Goal: Information Seeking & Learning: Learn about a topic

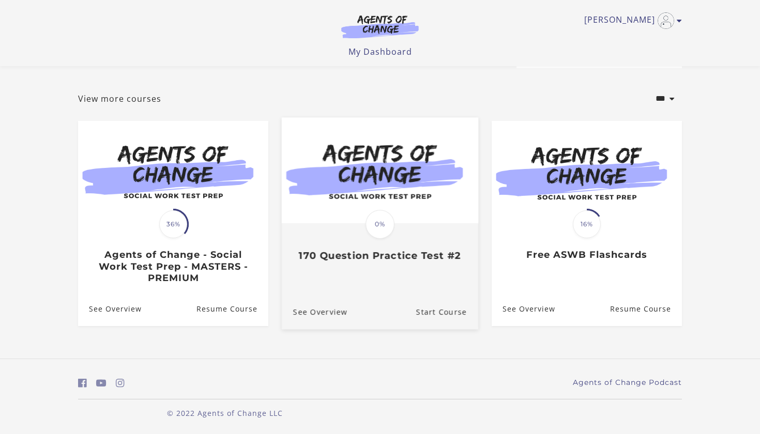
scroll to position [40, 0]
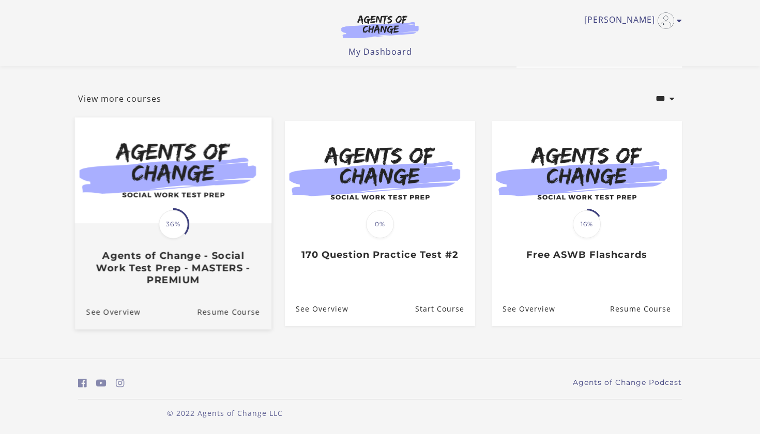
click at [199, 174] on img at bounding box center [173, 170] width 197 height 106
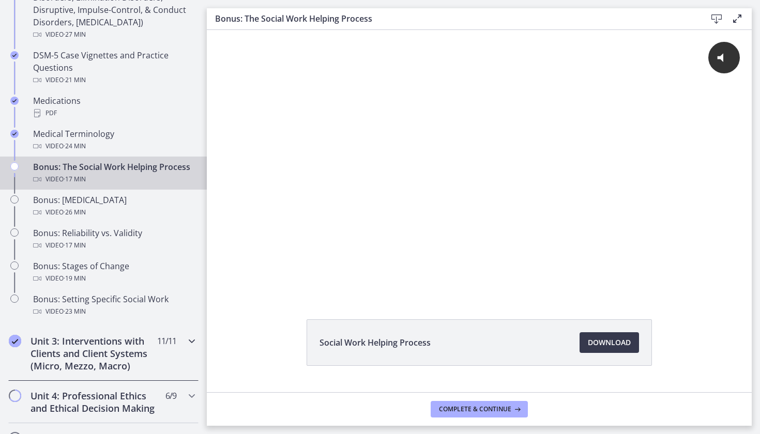
scroll to position [753, 0]
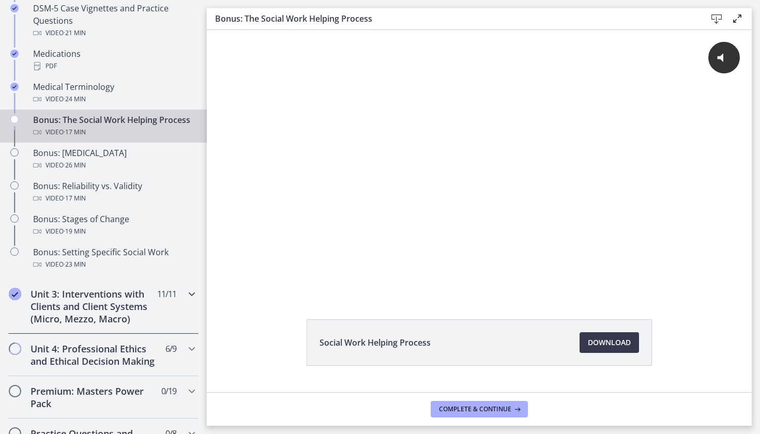
click at [192, 292] on icon "Chapters" at bounding box center [192, 294] width 12 height 12
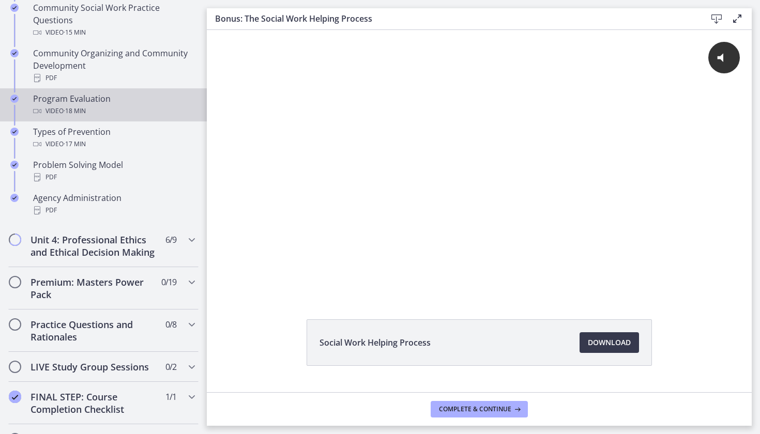
scroll to position [632, 0]
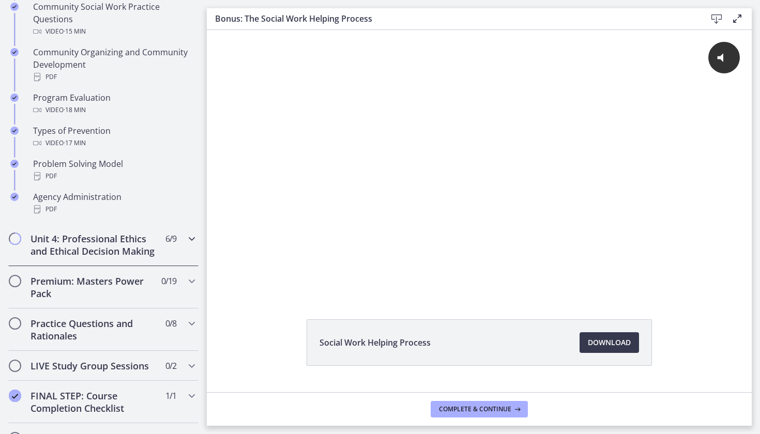
click at [193, 234] on icon "Chapters" at bounding box center [192, 239] width 12 height 12
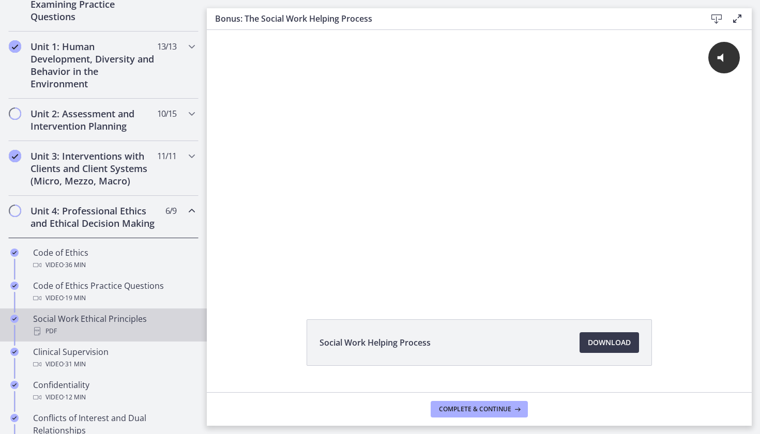
scroll to position [262, 0]
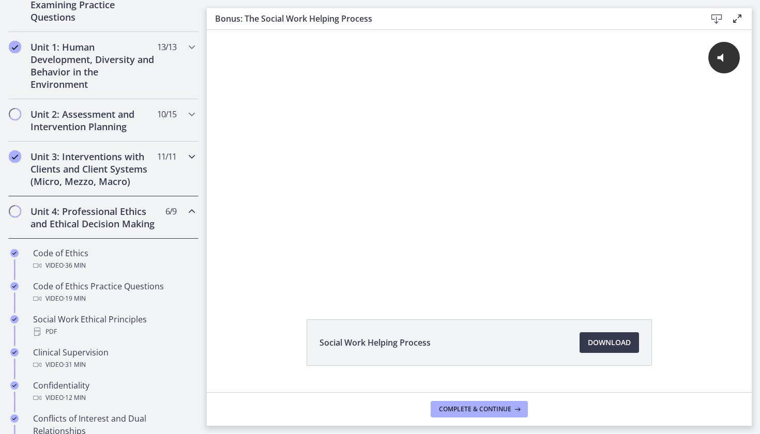
click at [191, 162] on icon "Chapters" at bounding box center [192, 156] width 12 height 12
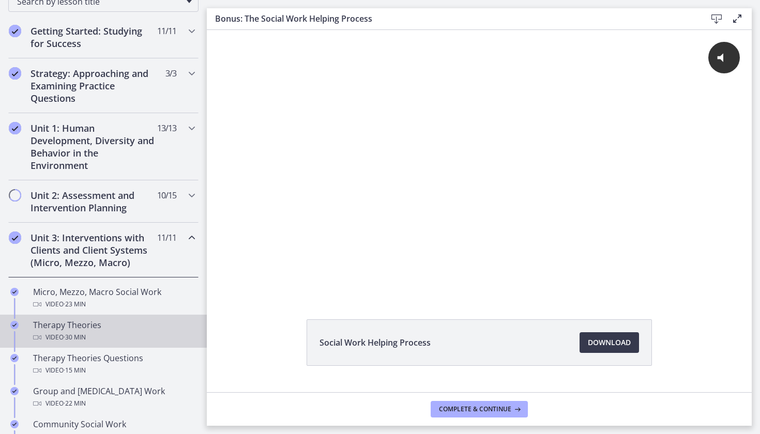
scroll to position [181, 0]
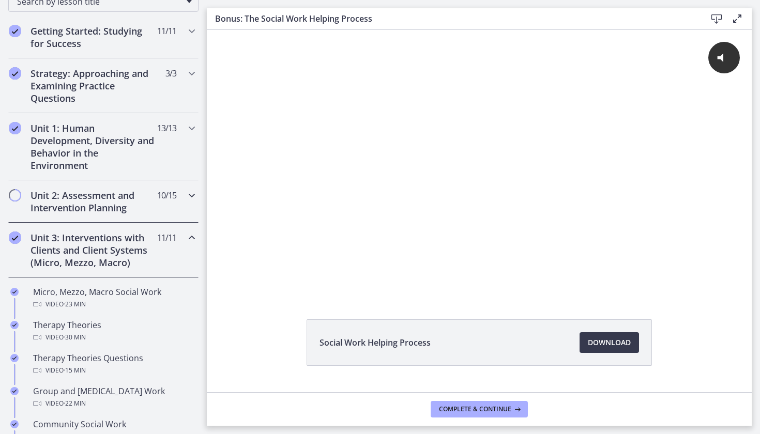
click at [188, 194] on icon "Chapters" at bounding box center [192, 195] width 12 height 12
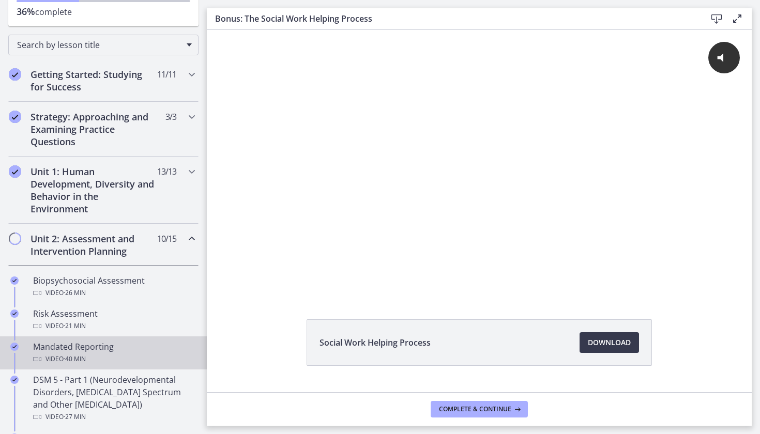
scroll to position [133, 0]
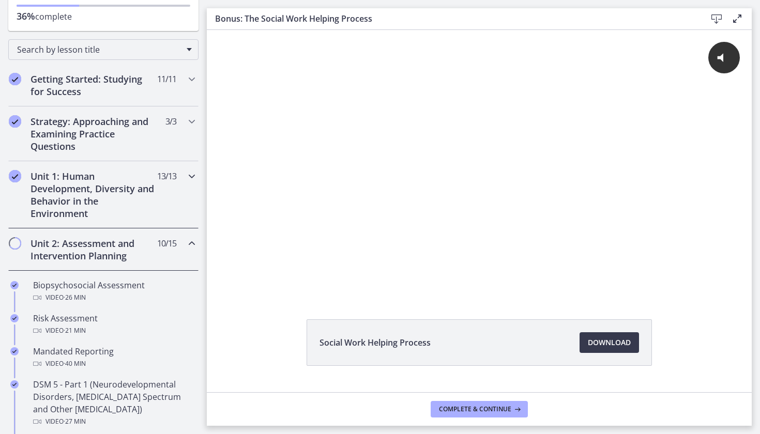
click at [191, 176] on icon "Chapters" at bounding box center [192, 176] width 12 height 12
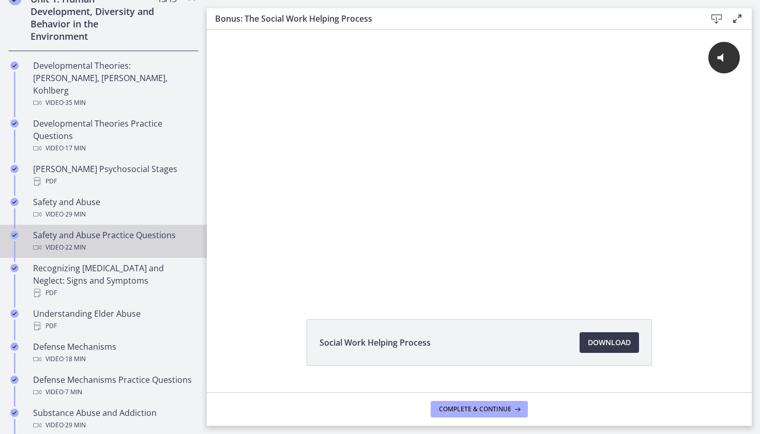
scroll to position [312, 0]
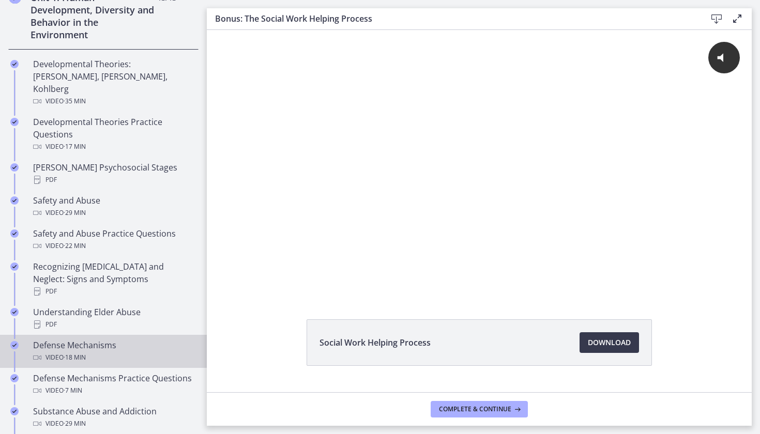
click at [65, 339] on div "Defense Mechanisms Video · 18 min" at bounding box center [113, 351] width 161 height 25
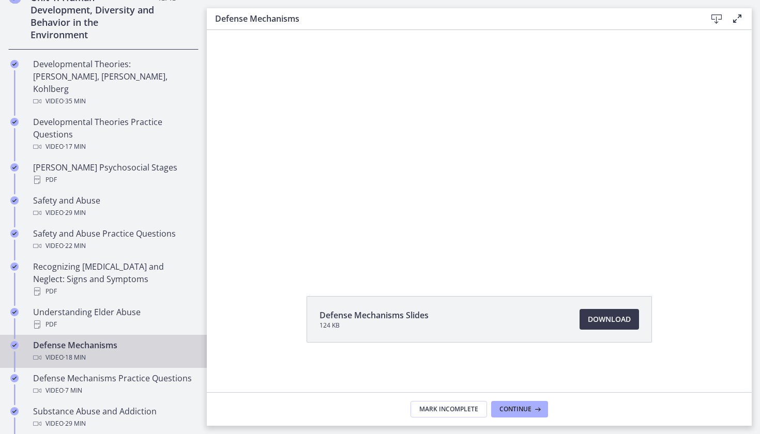
scroll to position [45, 0]
click at [605, 316] on span "Download Opens in a new window" at bounding box center [609, 319] width 43 height 12
